Goal: Check status

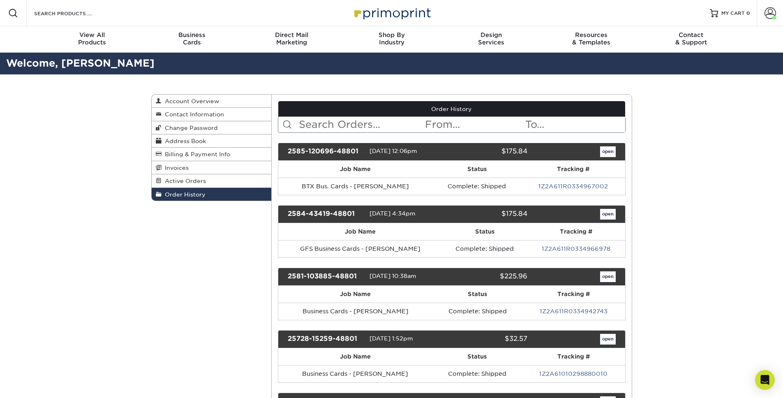
scroll to position [1111, 0]
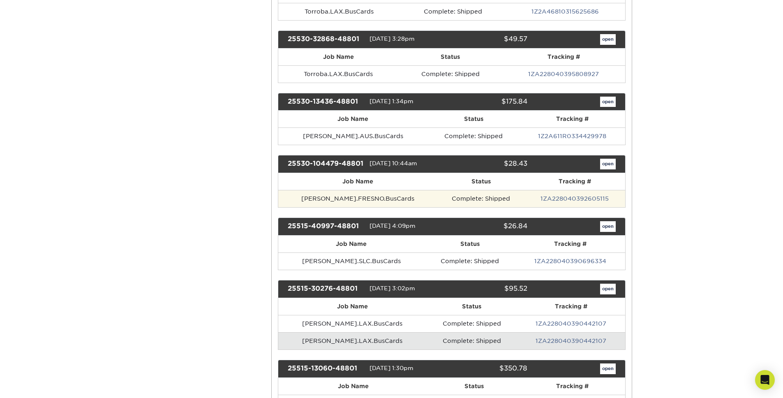
click at [437, 196] on td "Complete: Shipped" at bounding box center [481, 198] width 88 height 17
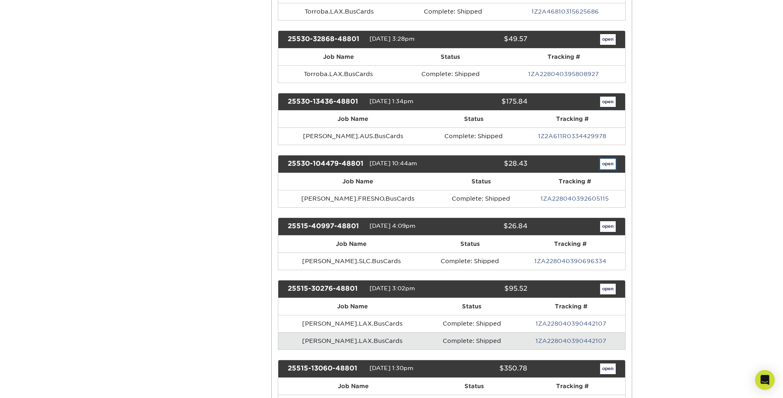
click at [613, 160] on link "open" at bounding box center [608, 164] width 16 height 11
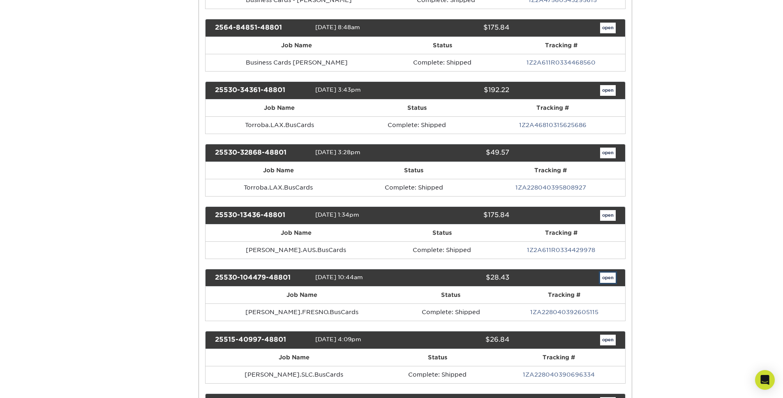
scroll to position [0, 0]
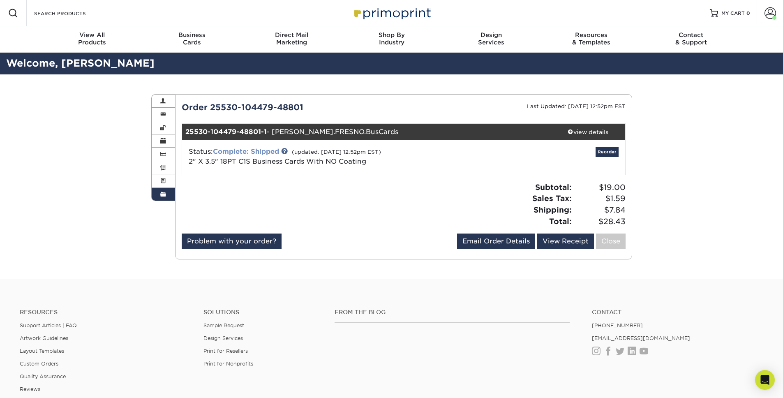
click at [260, 152] on link "Complete: Shipped" at bounding box center [246, 152] width 66 height 8
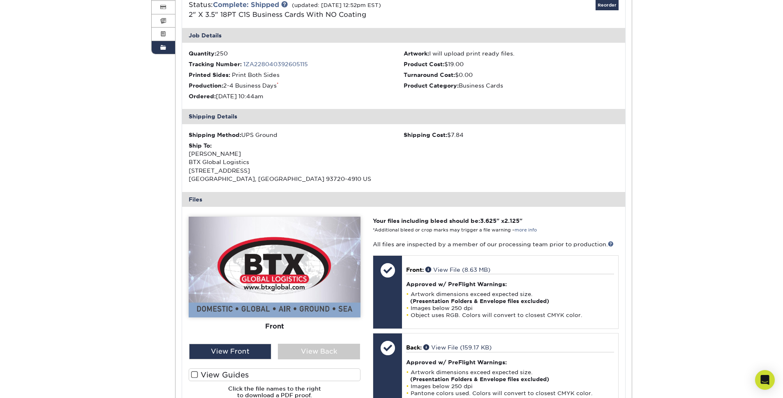
scroll to position [154, 0]
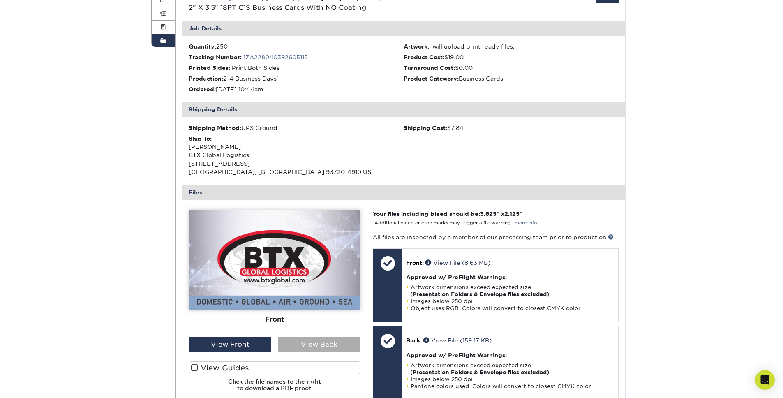
click at [312, 345] on div "View Back" at bounding box center [319, 345] width 82 height 16
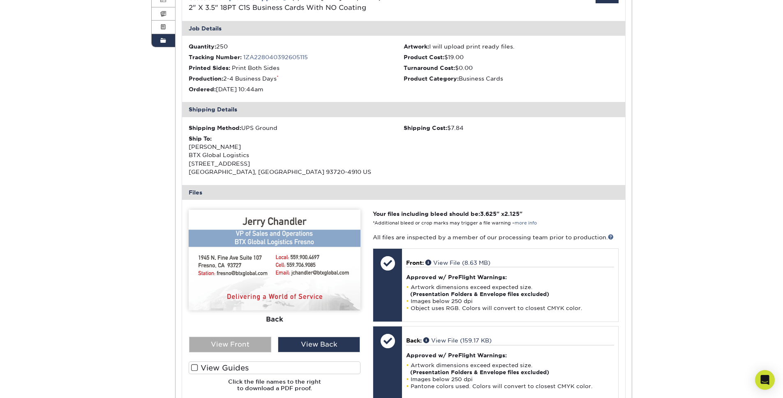
click at [256, 338] on div "View Front" at bounding box center [230, 345] width 82 height 16
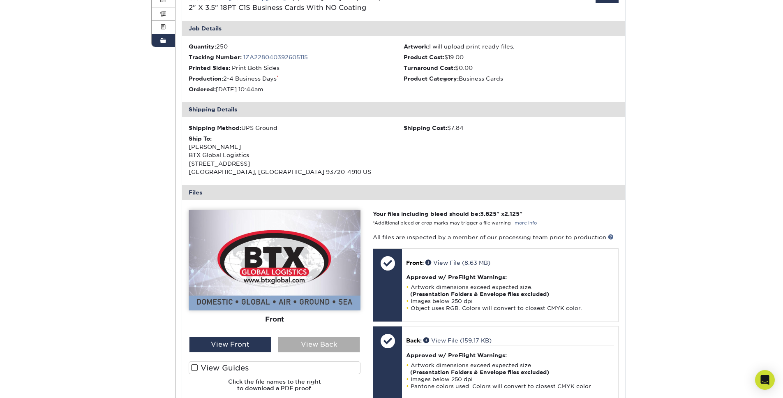
click at [312, 344] on div "View Back" at bounding box center [319, 345] width 82 height 16
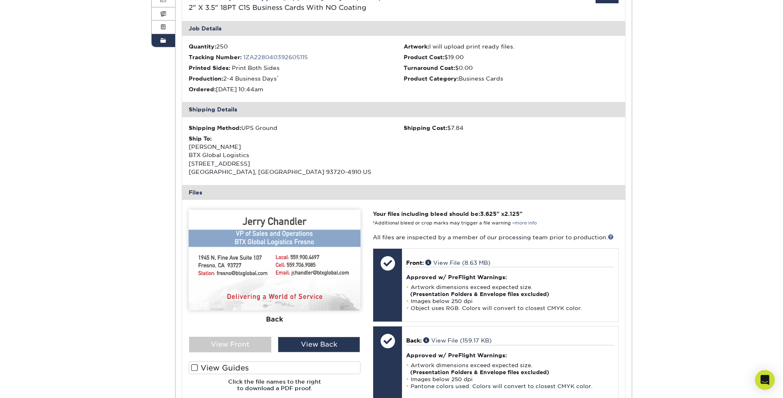
click at [252, 272] on img at bounding box center [275, 260] width 172 height 101
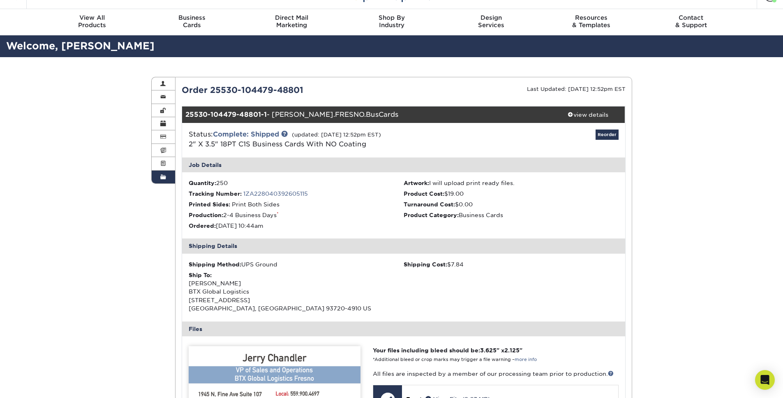
scroll to position [0, 0]
